Goal: Task Accomplishment & Management: Manage account settings

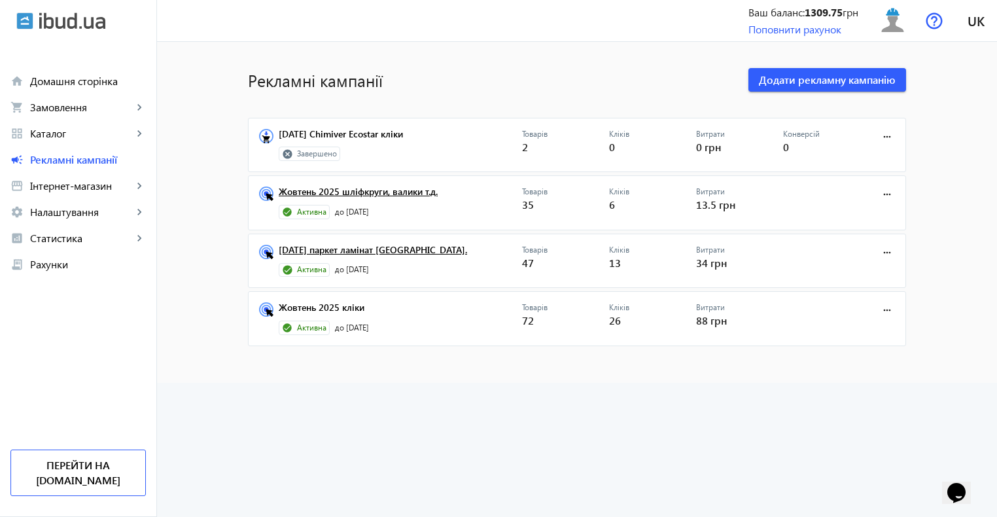
drag, startPoint x: 362, startPoint y: 197, endPoint x: 338, endPoint y: 261, distance: 68.3
